Goal: Transaction & Acquisition: Purchase product/service

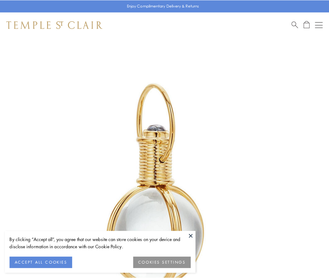
scroll to position [163, 0]
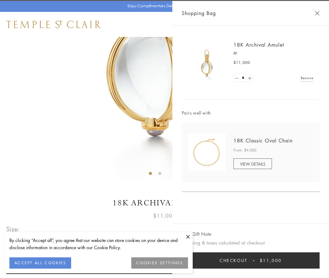
click at [251, 261] on button "Checkout $11,000" at bounding box center [251, 260] width 138 height 16
